Goal: Task Accomplishment & Management: Manage account settings

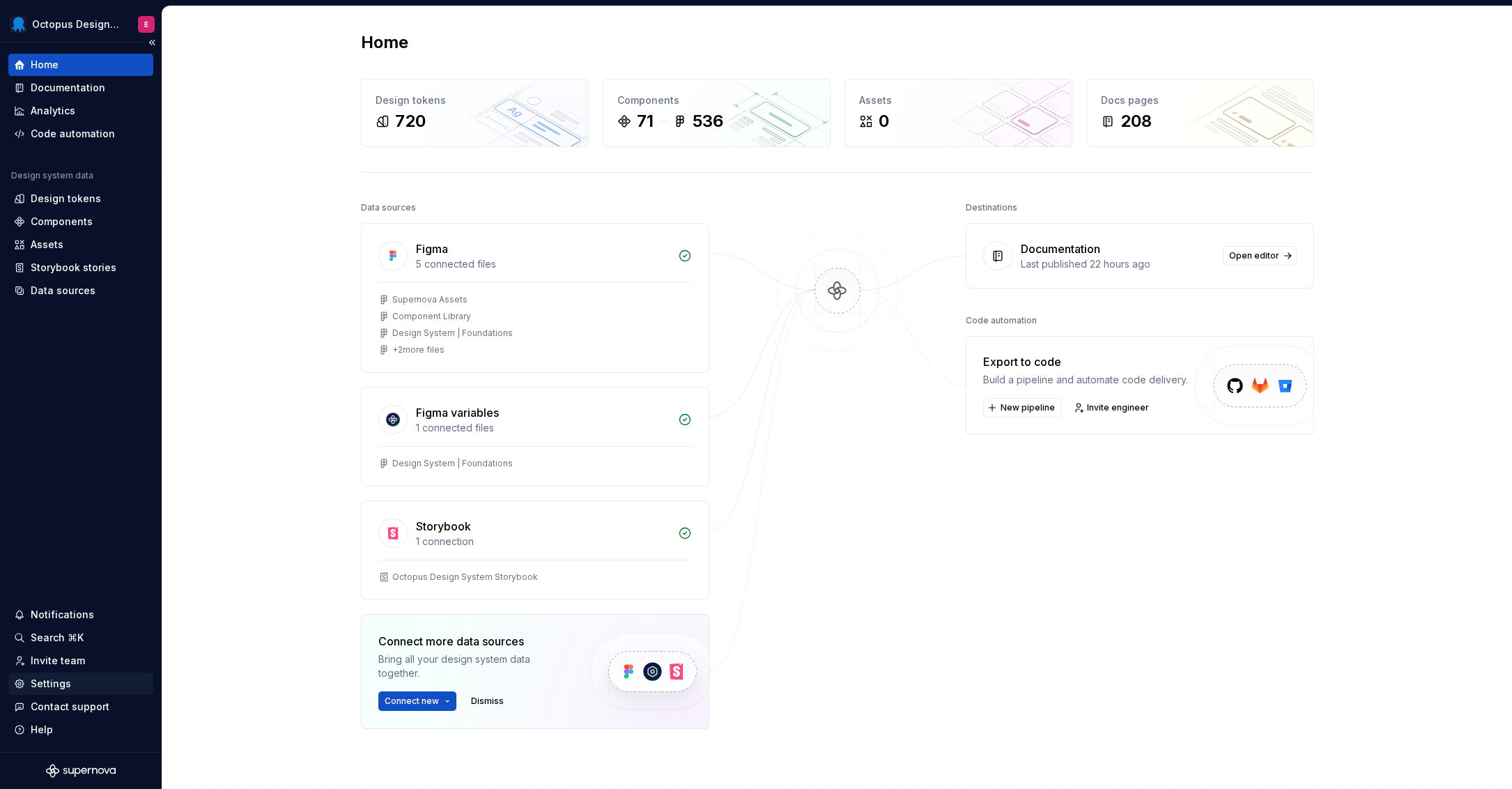
click at [62, 686] on div "Settings" at bounding box center [51, 683] width 40 height 14
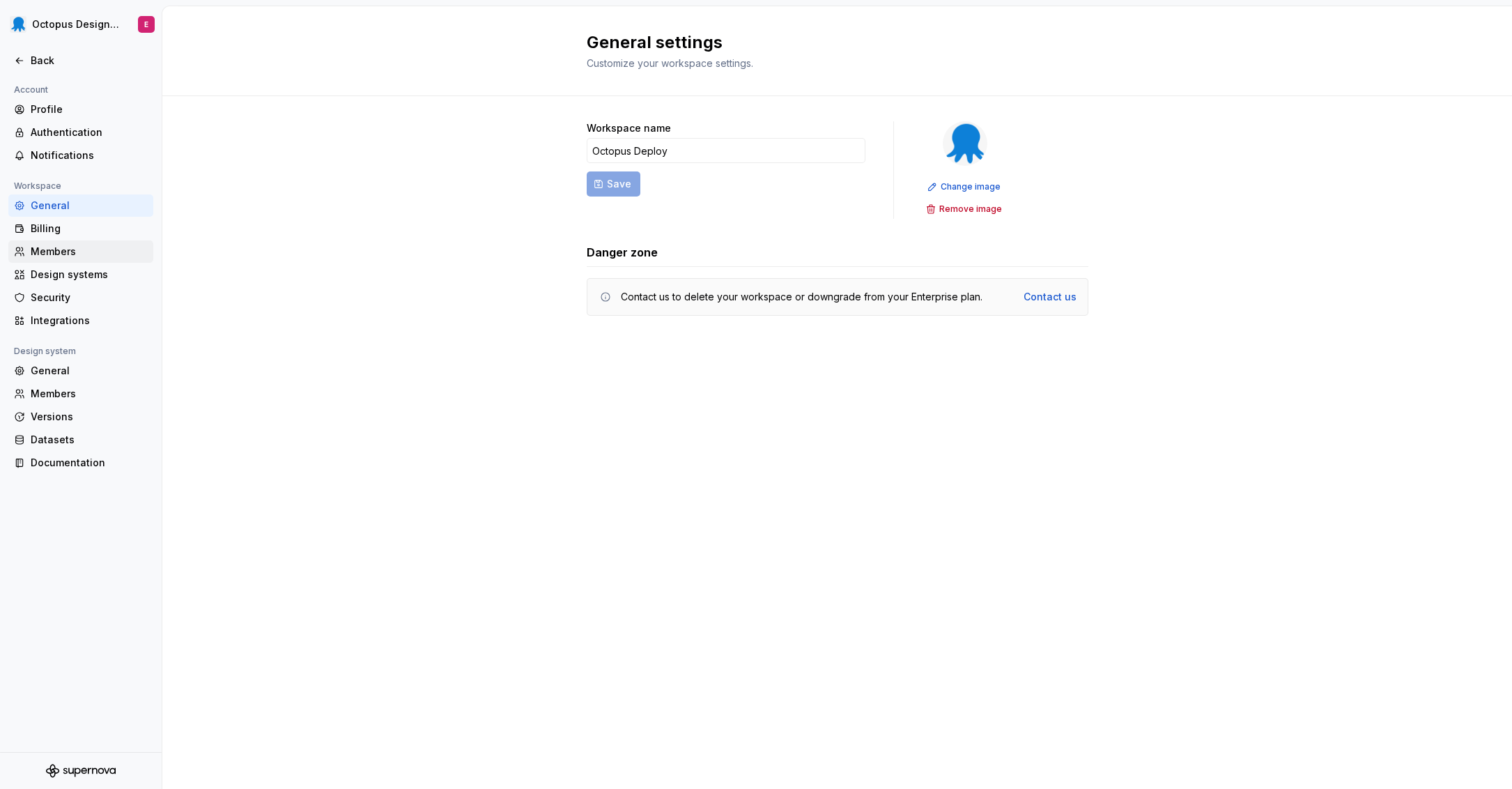
click at [88, 247] on div "Members" at bounding box center [89, 252] width 117 height 14
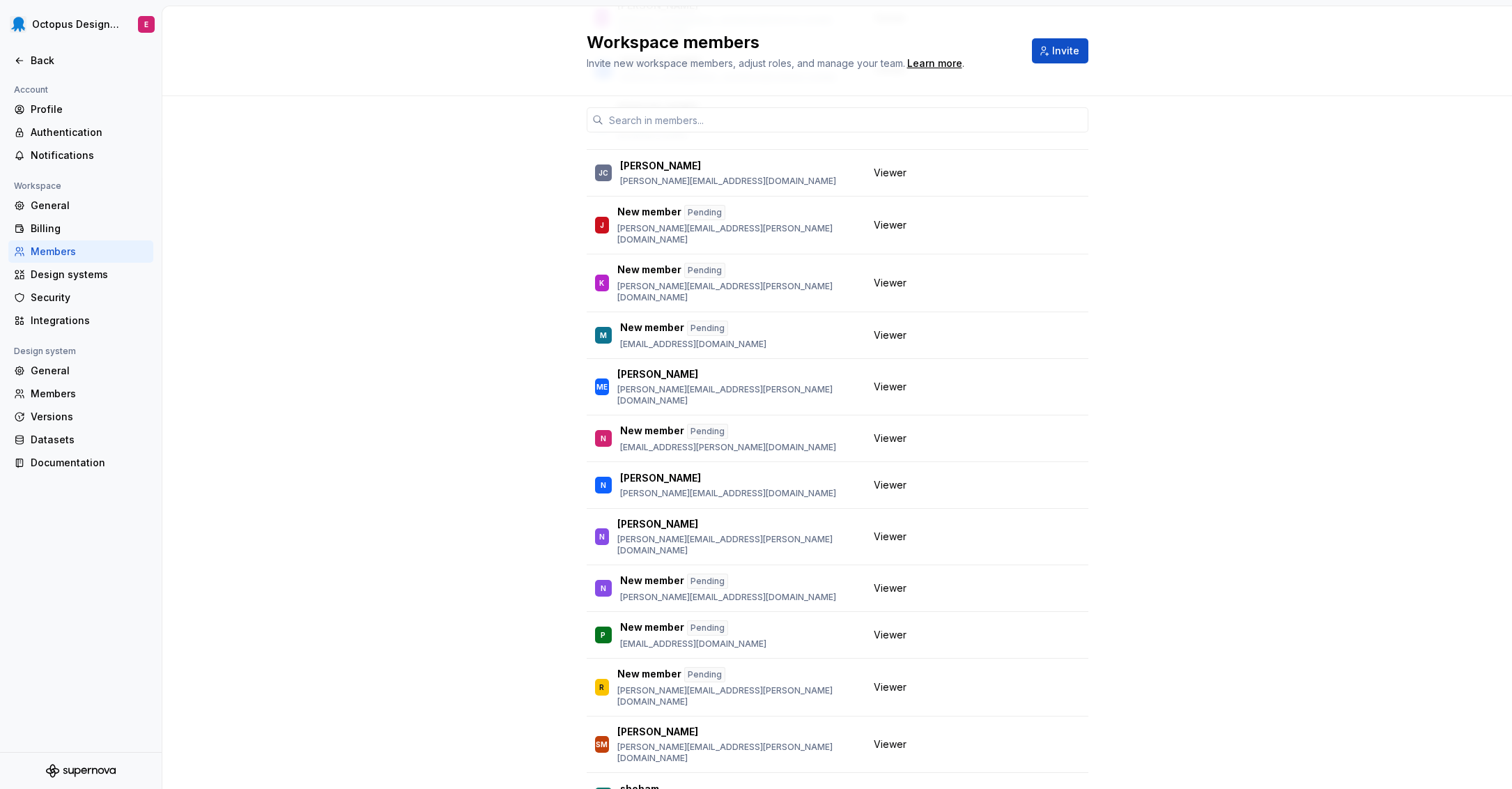
scroll to position [706, 0]
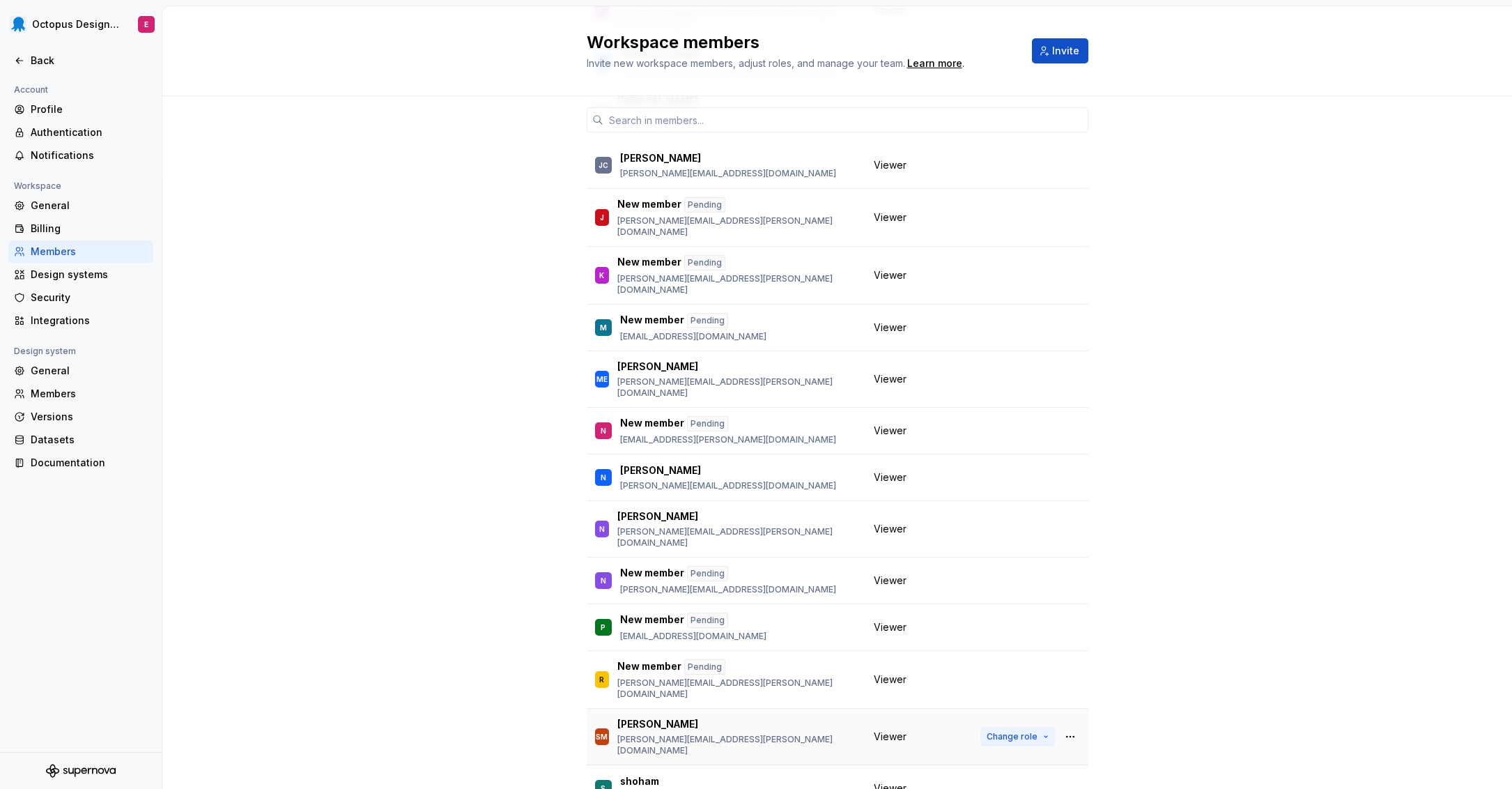
click at [1025, 731] on span "Change role" at bounding box center [1012, 737] width 51 height 12
click at [1160, 351] on div "8 / 8 editor seats assigned Member Workspace role E [PERSON_NAME] [PERSON_NAME]…" at bounding box center [837, 178] width 1350 height 1577
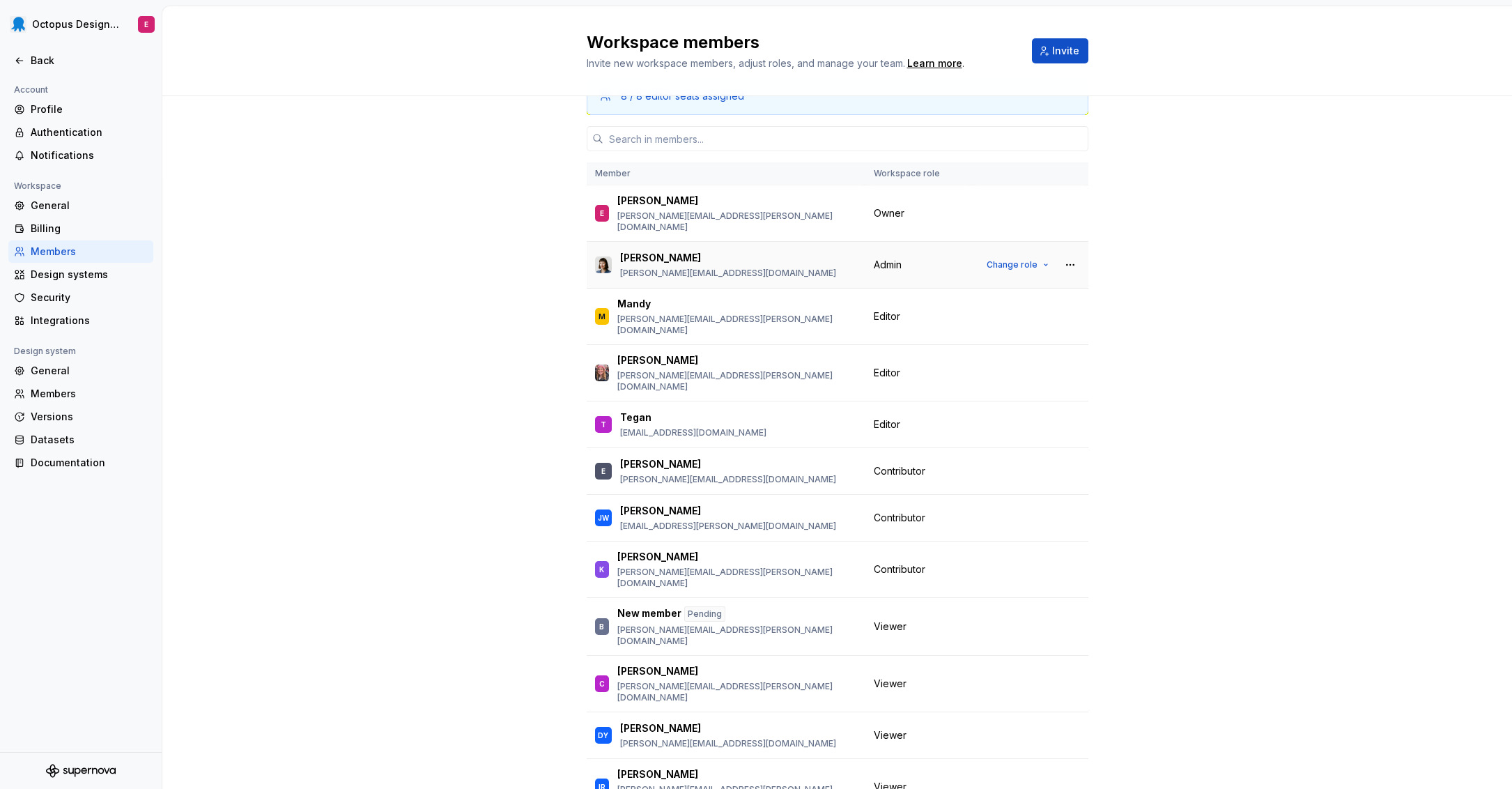
scroll to position [29, 0]
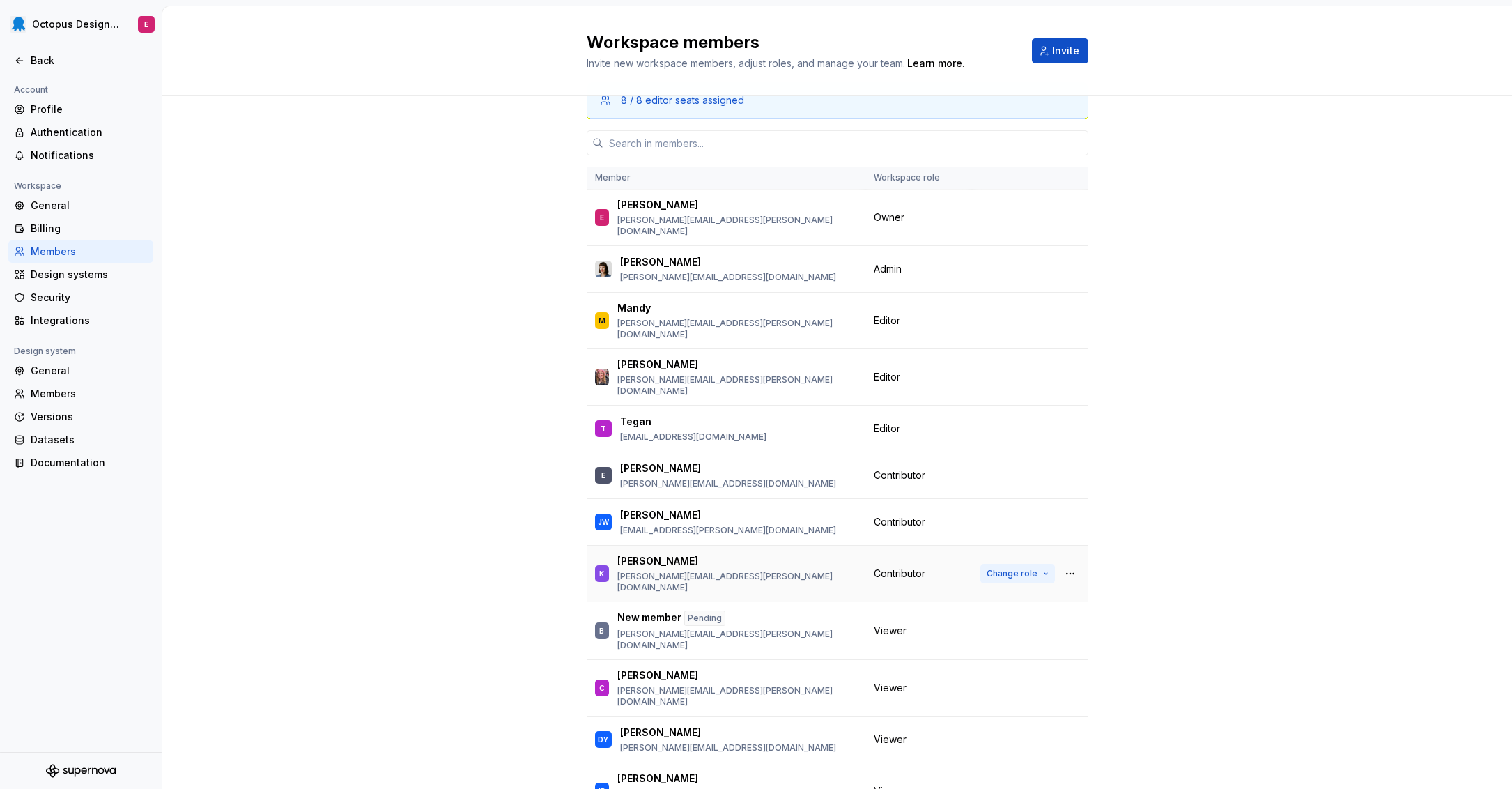
click at [1034, 564] on button "Change role" at bounding box center [1017, 574] width 75 height 19
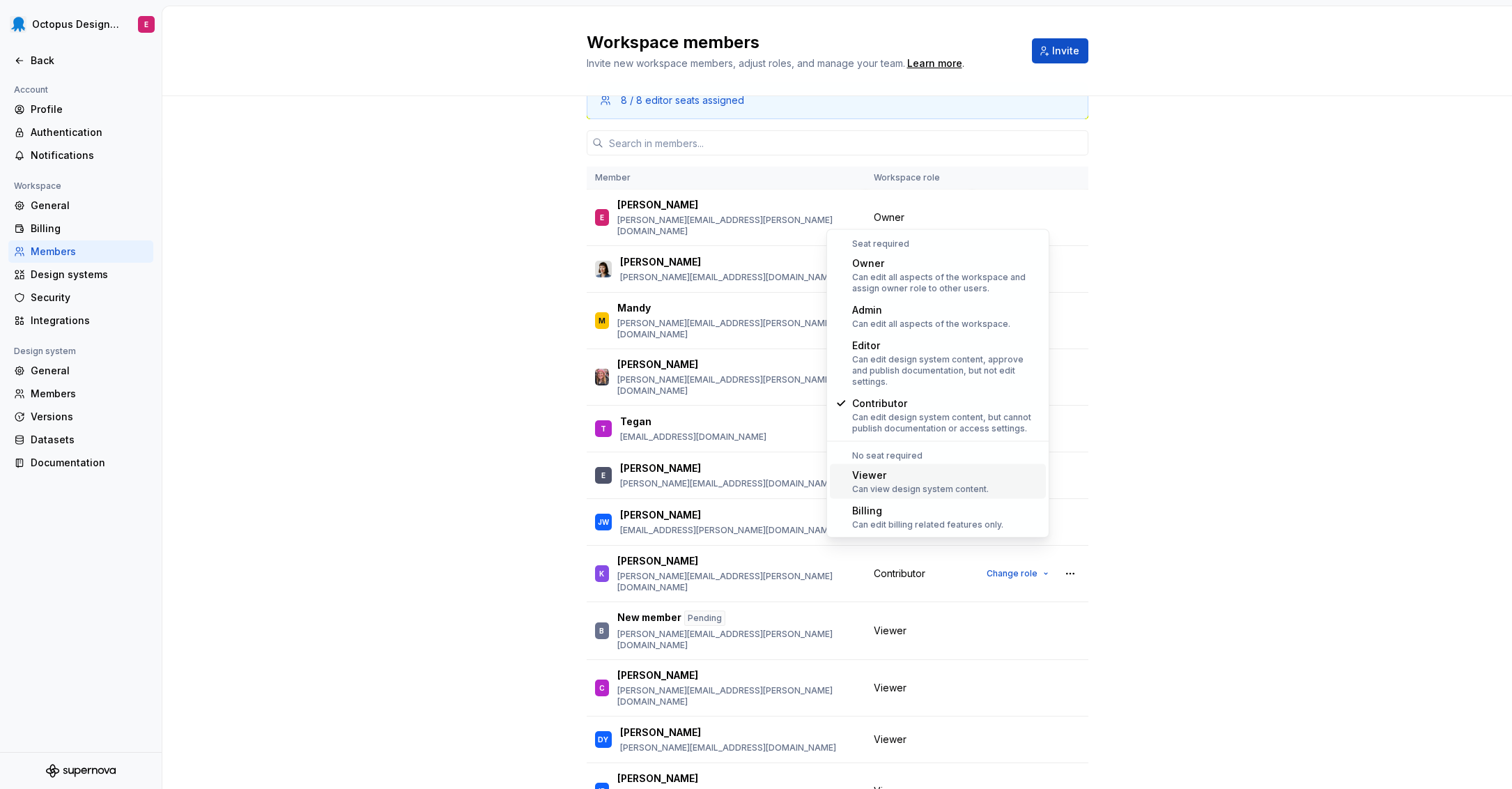
click at [927, 468] on div "Viewer" at bounding box center [920, 475] width 136 height 14
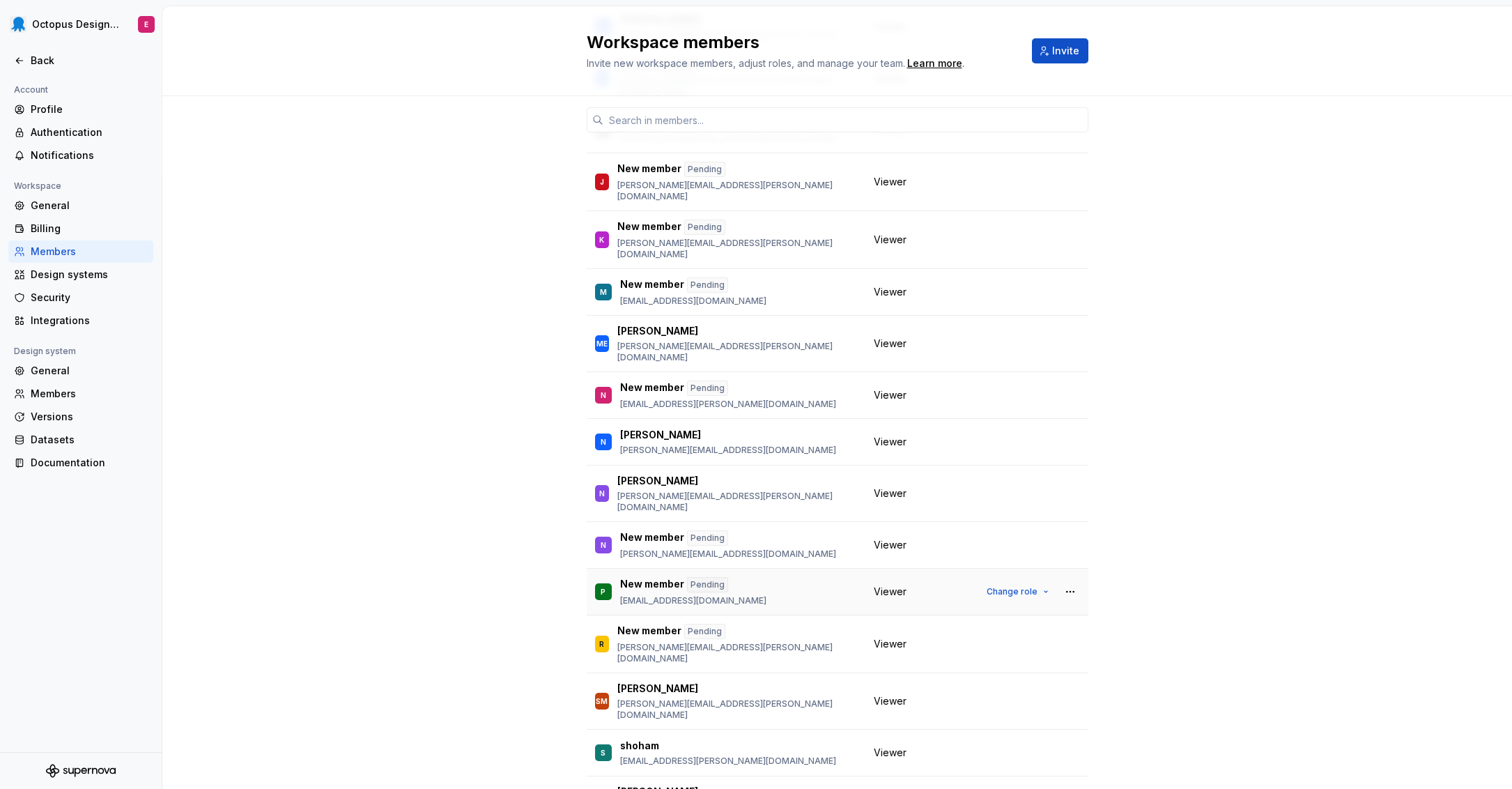
scroll to position [742, 0]
click at [1007, 695] on span "Change role" at bounding box center [1012, 701] width 51 height 12
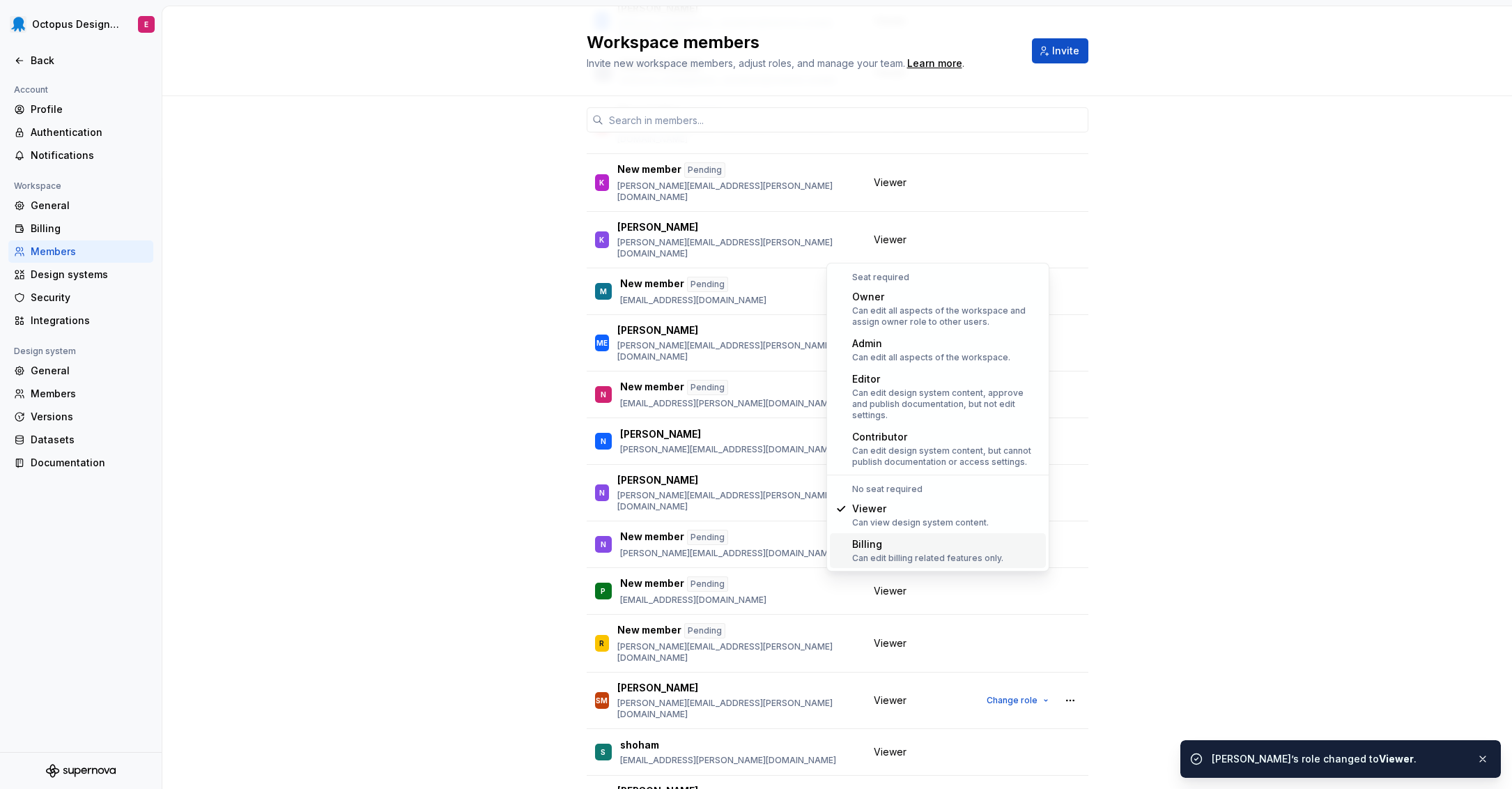
scroll to position [696, 0]
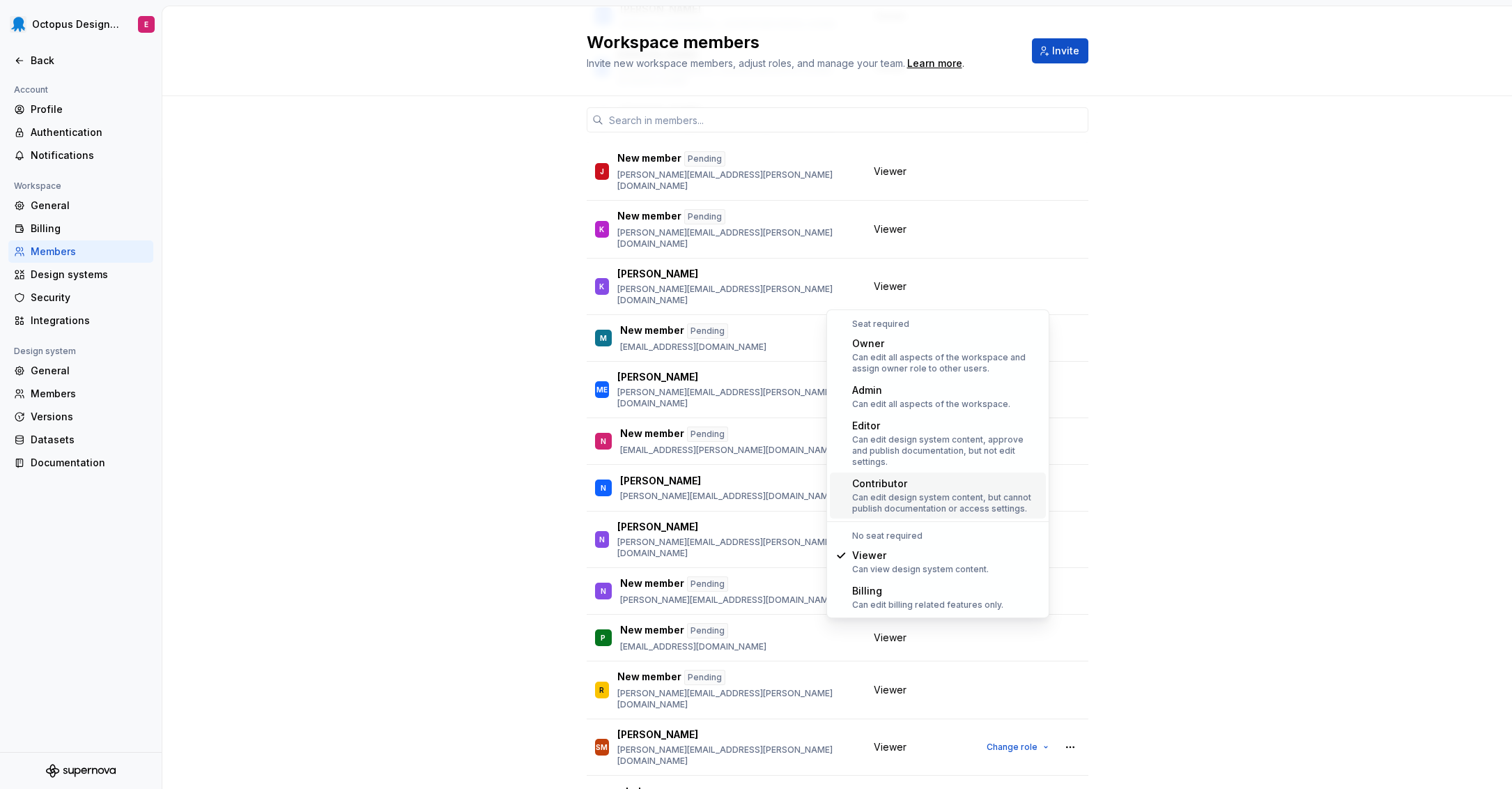
drag, startPoint x: 939, startPoint y: 453, endPoint x: 937, endPoint y: 475, distance: 22.1
click at [937, 475] on div "Owner Can edit all aspects of the workspace and assign owner role to other user…" at bounding box center [938, 426] width 216 height 186
click at [936, 495] on div "Can edit design system content, but cannot publish documentation or access sett…" at bounding box center [946, 503] width 188 height 22
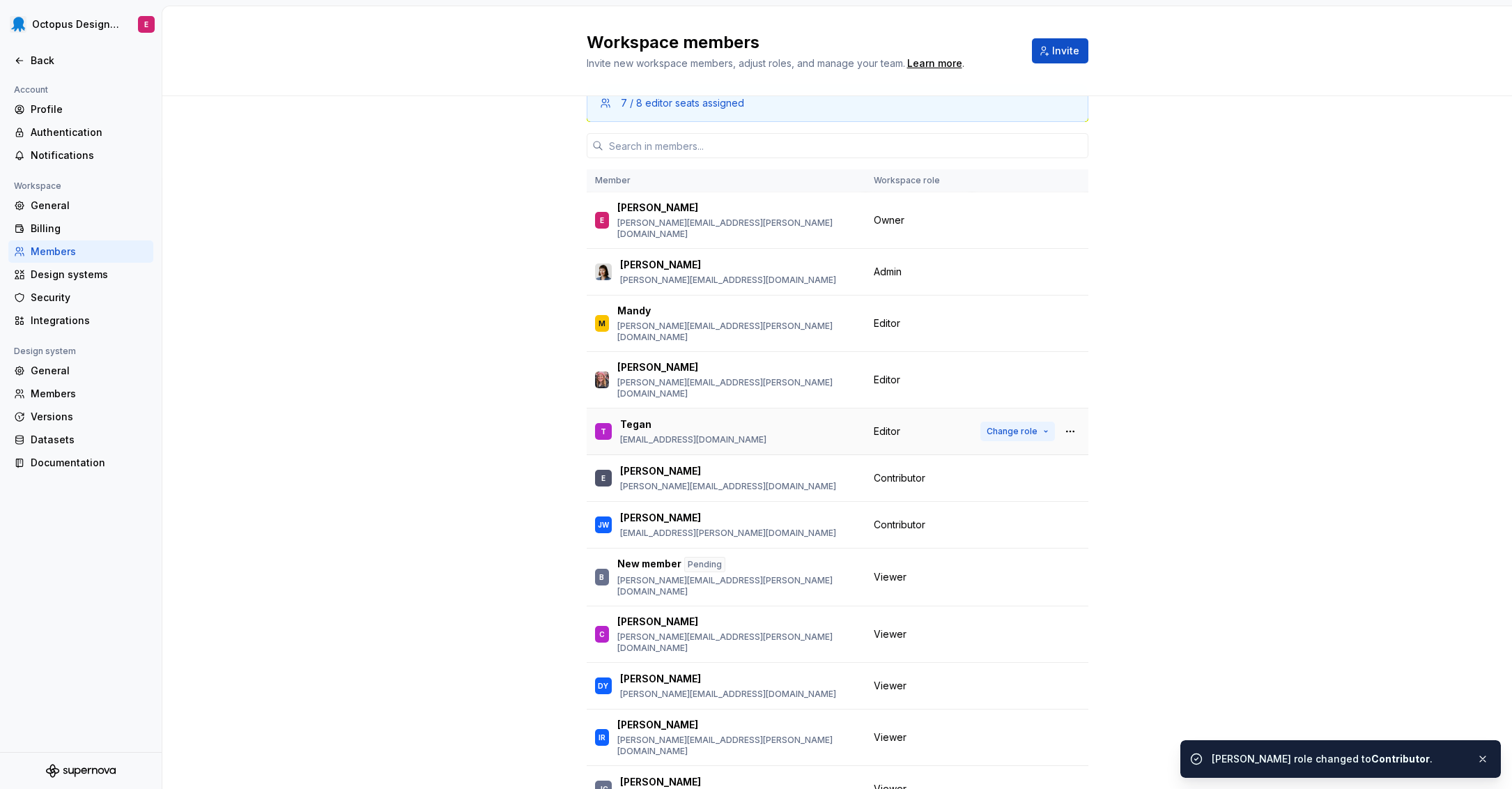
scroll to position [0, 0]
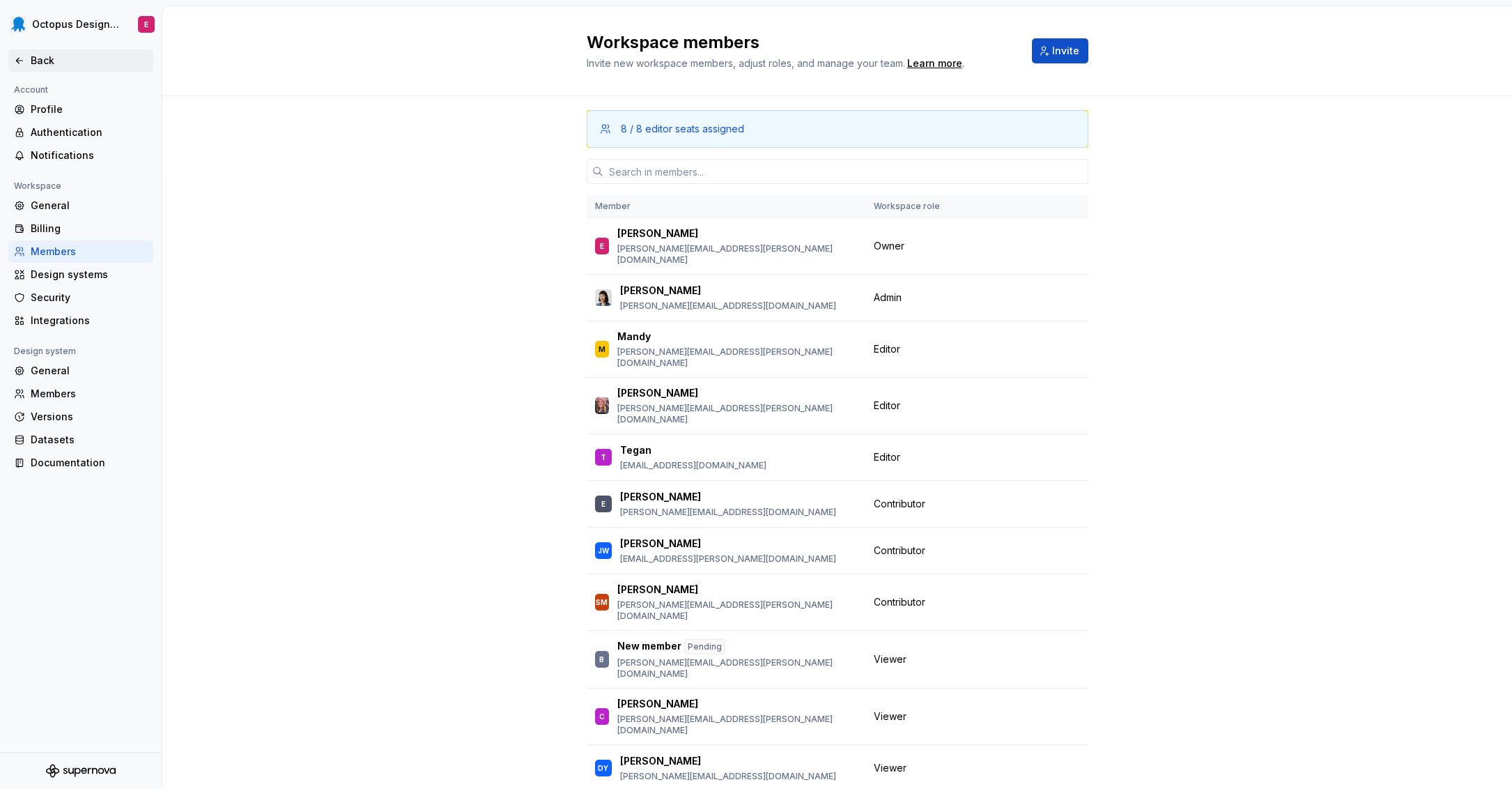
click at [38, 55] on div "Back" at bounding box center [89, 61] width 117 height 14
